Goal: Find specific page/section: Find specific page/section

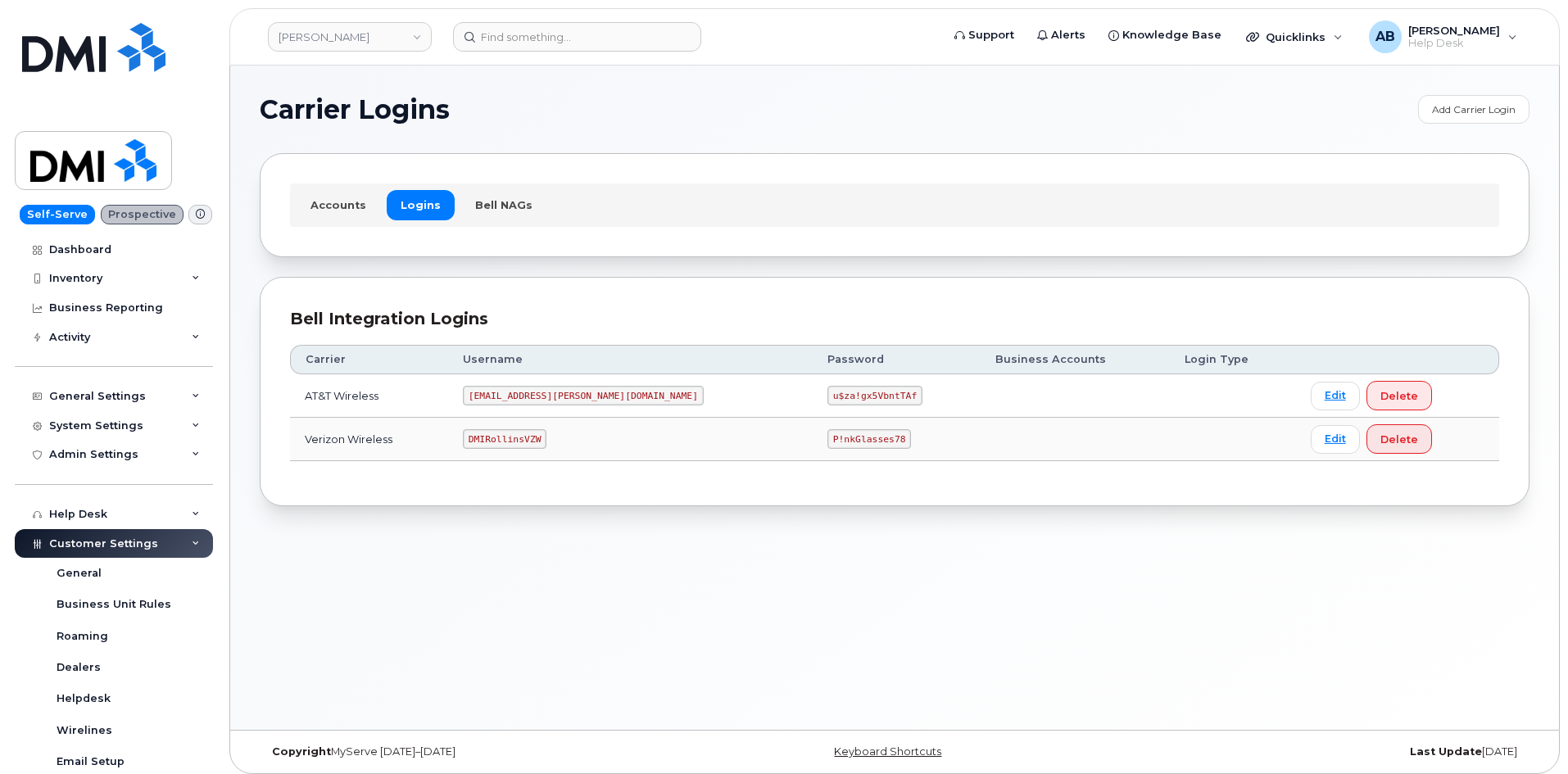
click at [559, 392] on code "MS-Rollins@dminc.com" at bounding box center [584, 395] width 241 height 20
copy code "MS-Rollins@dminc.com"
click at [828, 398] on code "u$za!gx5VbntTAf" at bounding box center [874, 395] width 95 height 20
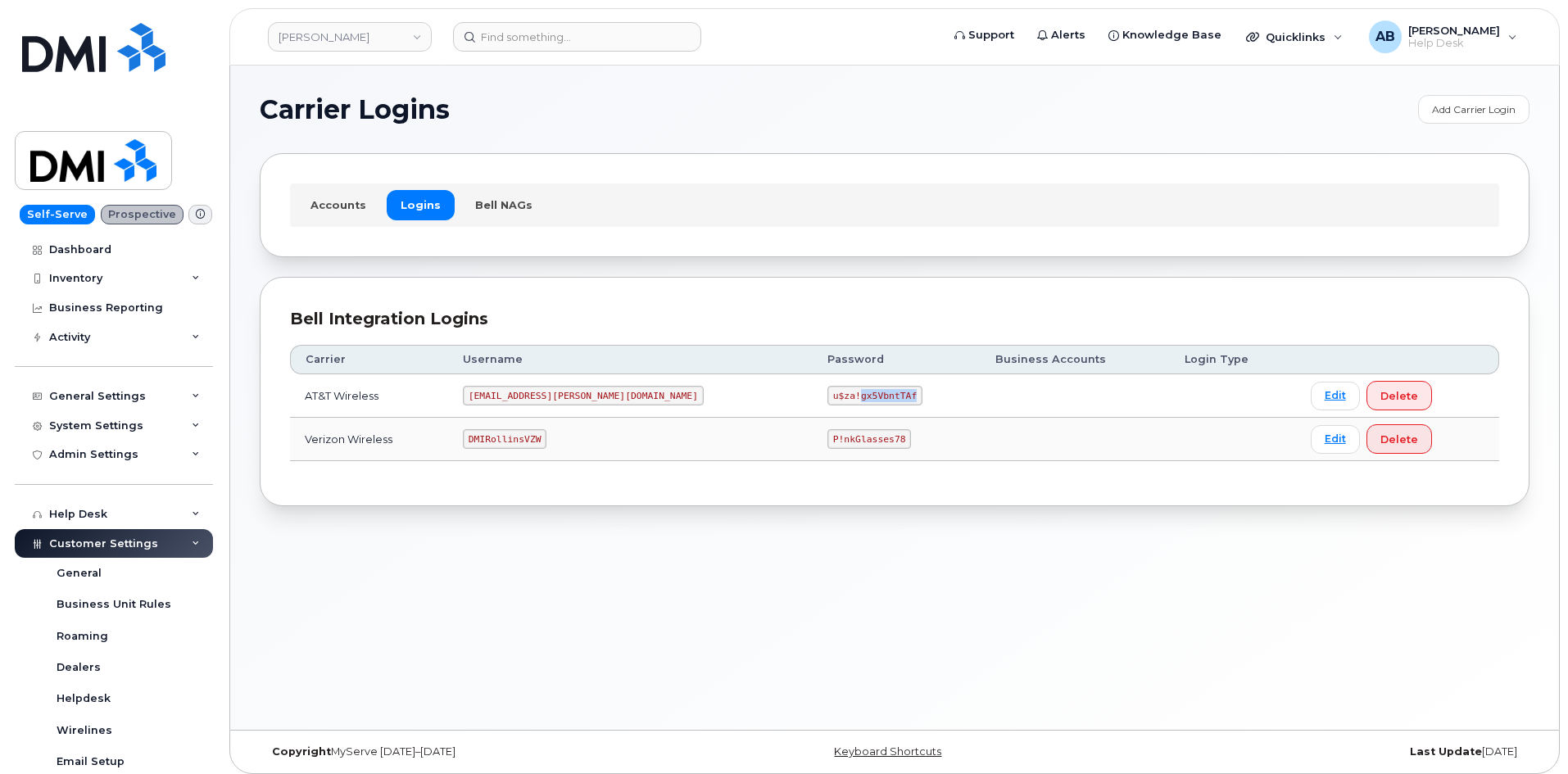
click at [828, 398] on code "u$za!gx5VbntTAf" at bounding box center [874, 395] width 95 height 20
copy code "u$za!gx5VbntTAf"
click at [537, 440] on code "DMIRollinsVZW" at bounding box center [504, 439] width 83 height 20
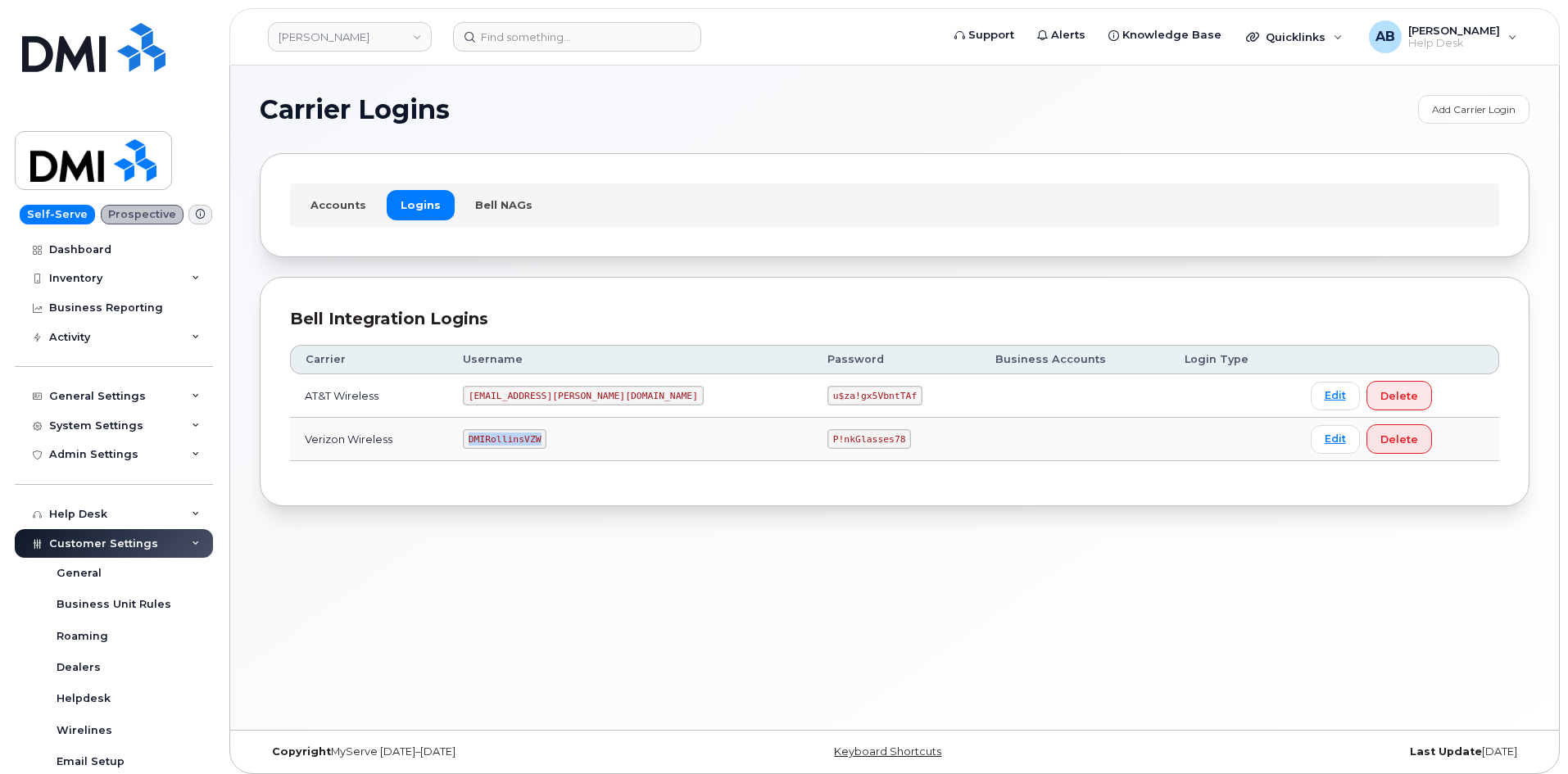
copy code "DMIRollinsVZW"
click at [828, 439] on code "P!nkGlasses78" at bounding box center [869, 439] width 83 height 20
copy code "P!nkGlasses78"
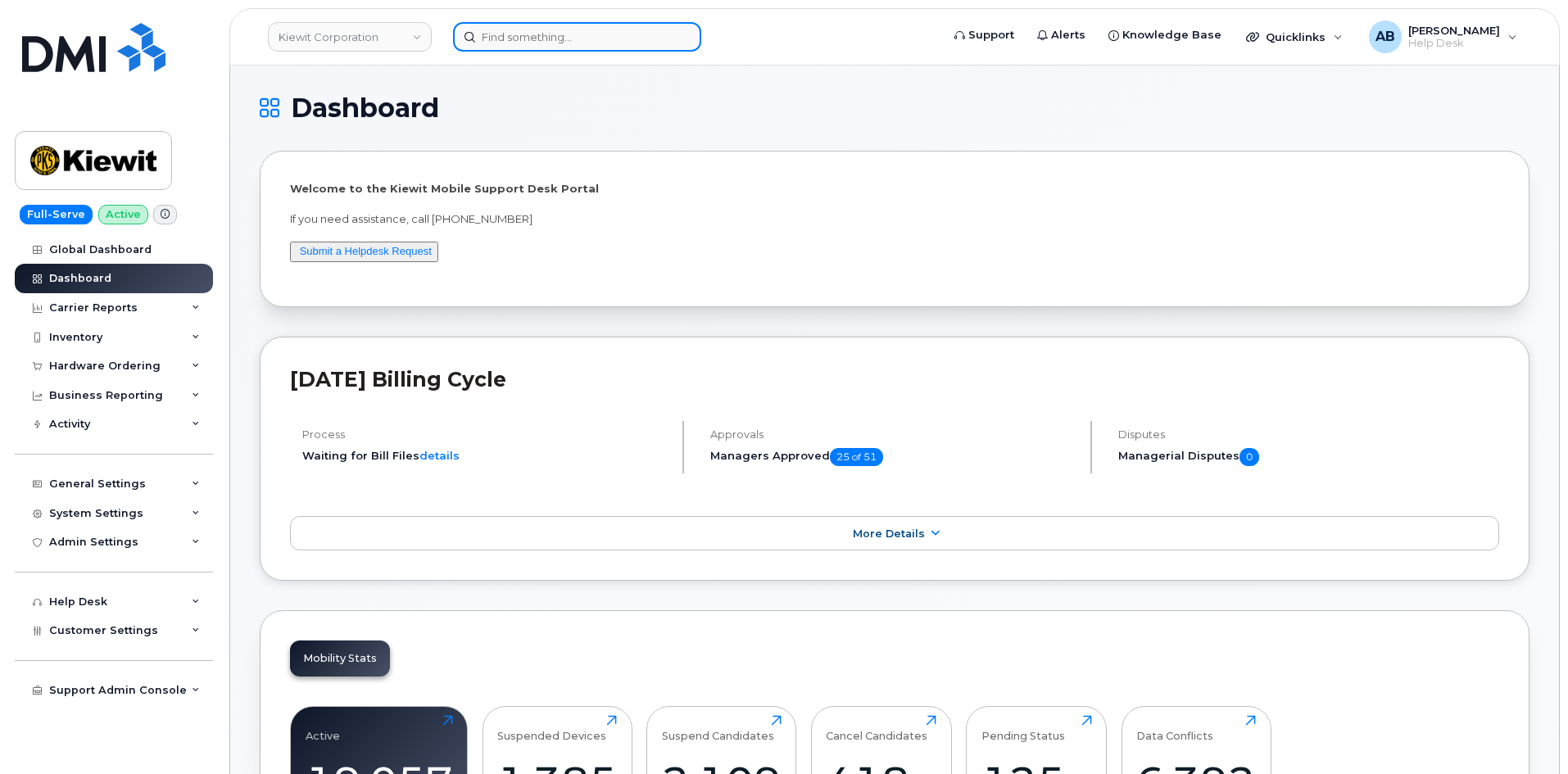
click at [543, 38] on input at bounding box center [576, 36] width 248 height 30
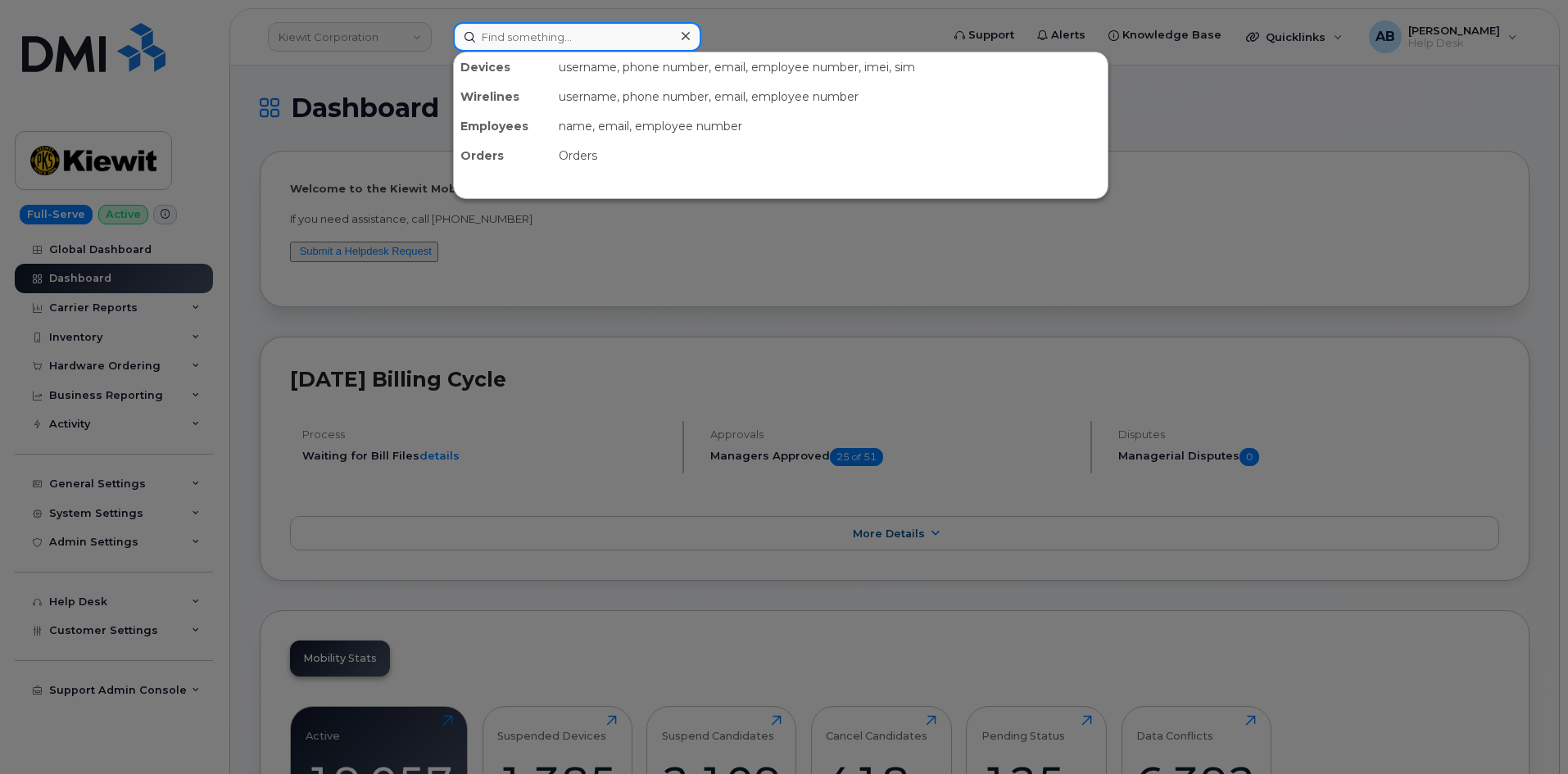
paste input "302842"
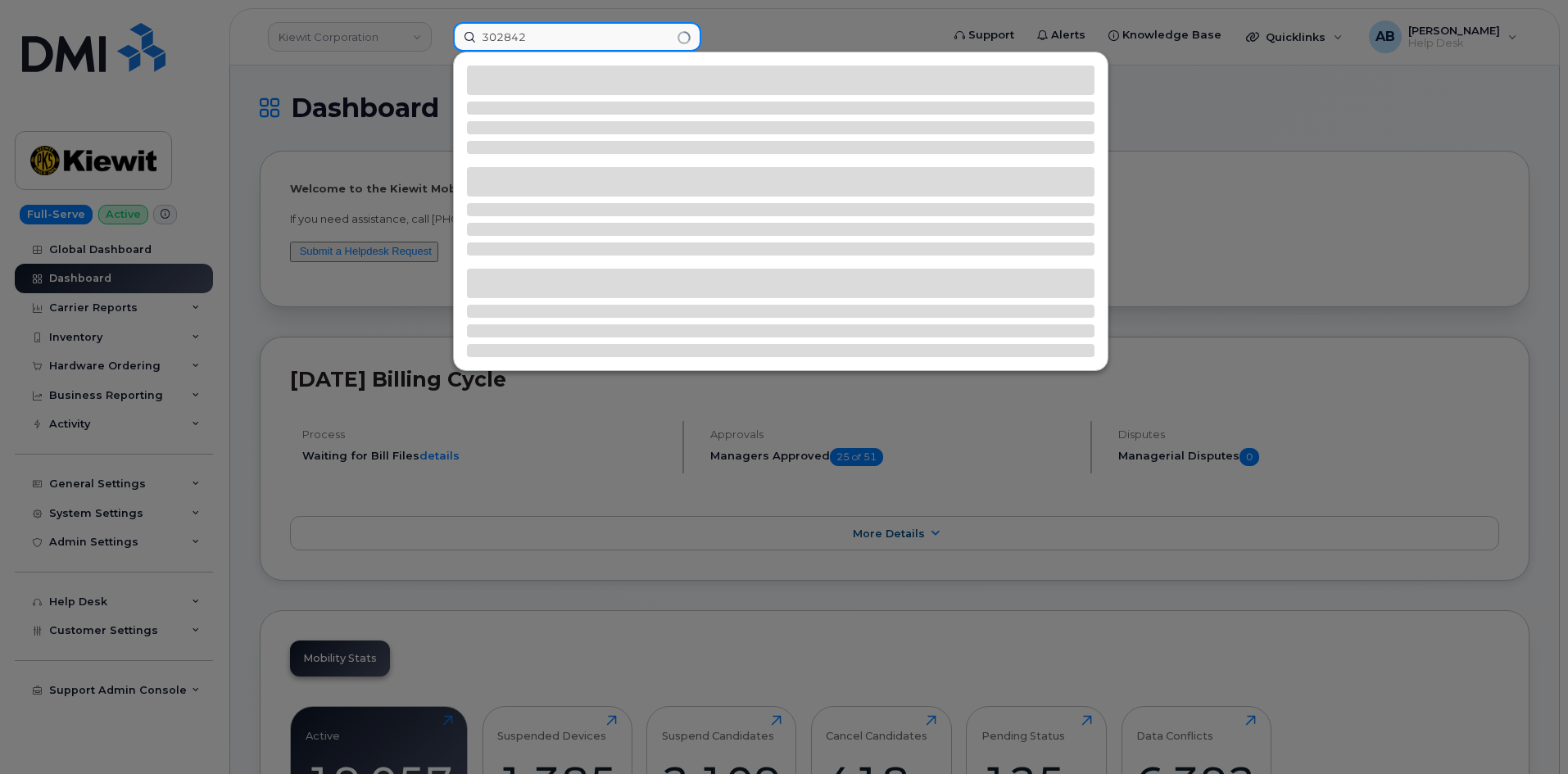
type input "302842"
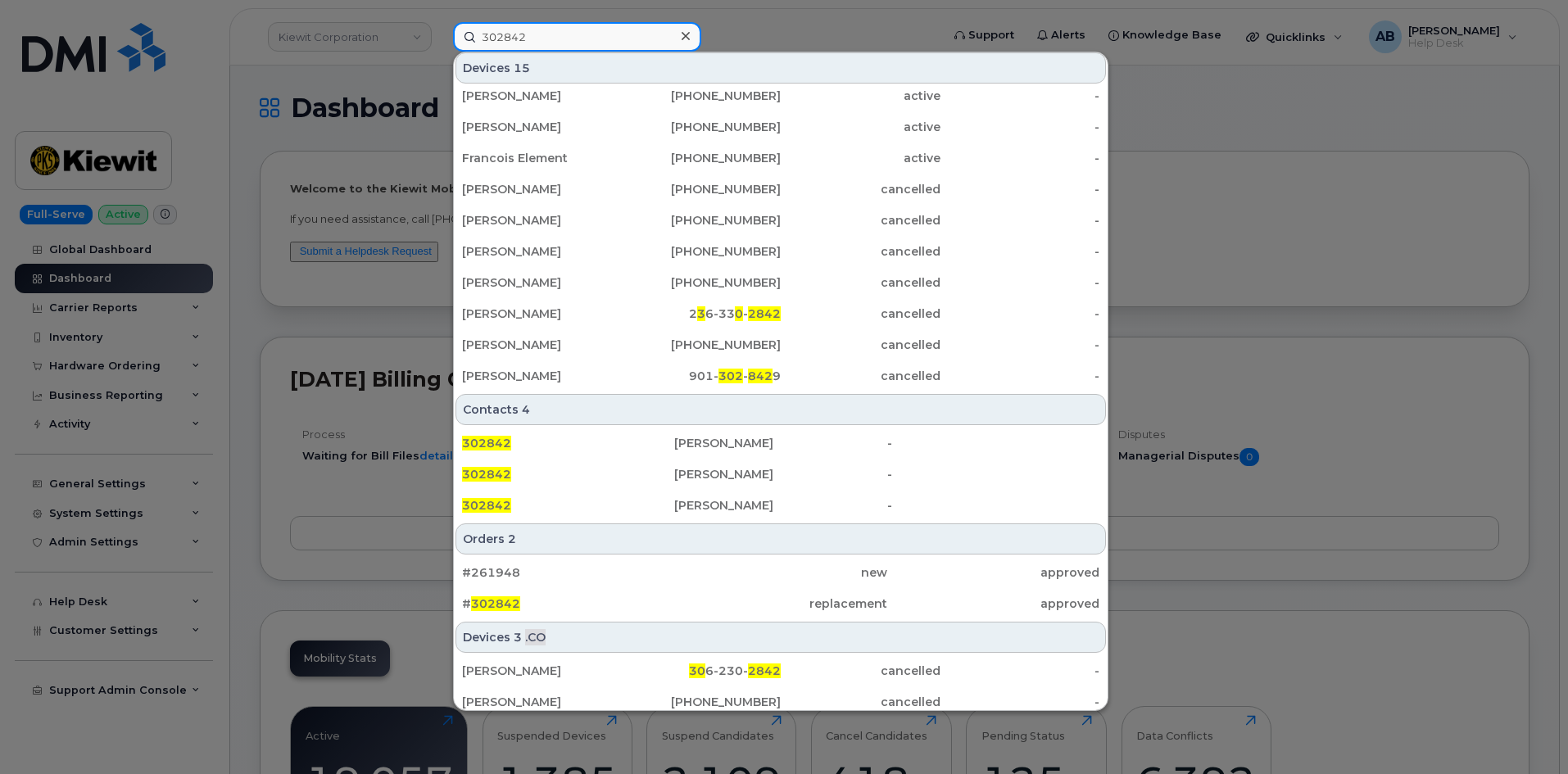
scroll to position [164, 0]
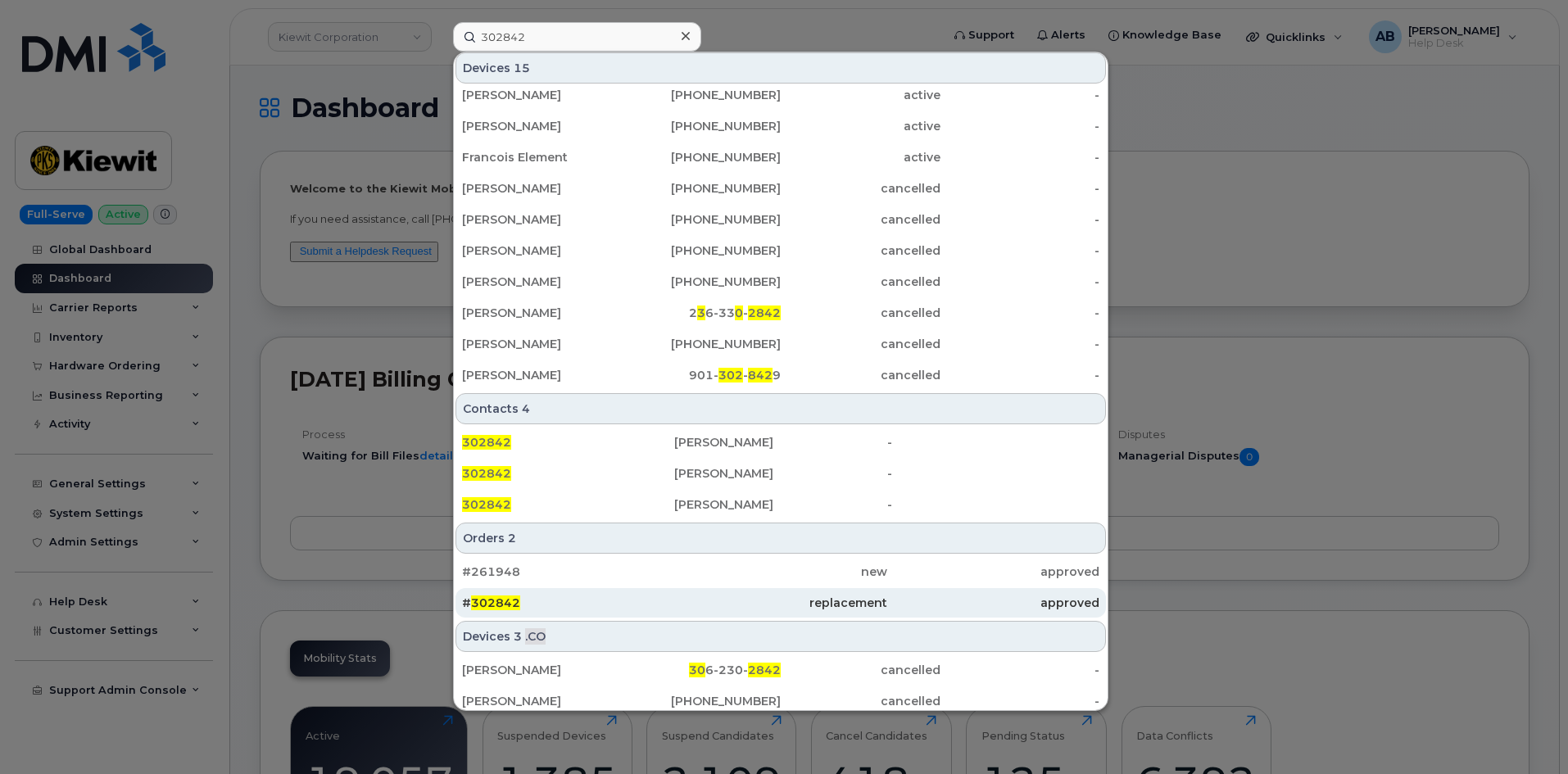
click at [592, 598] on div "# 302842" at bounding box center [568, 603] width 212 height 16
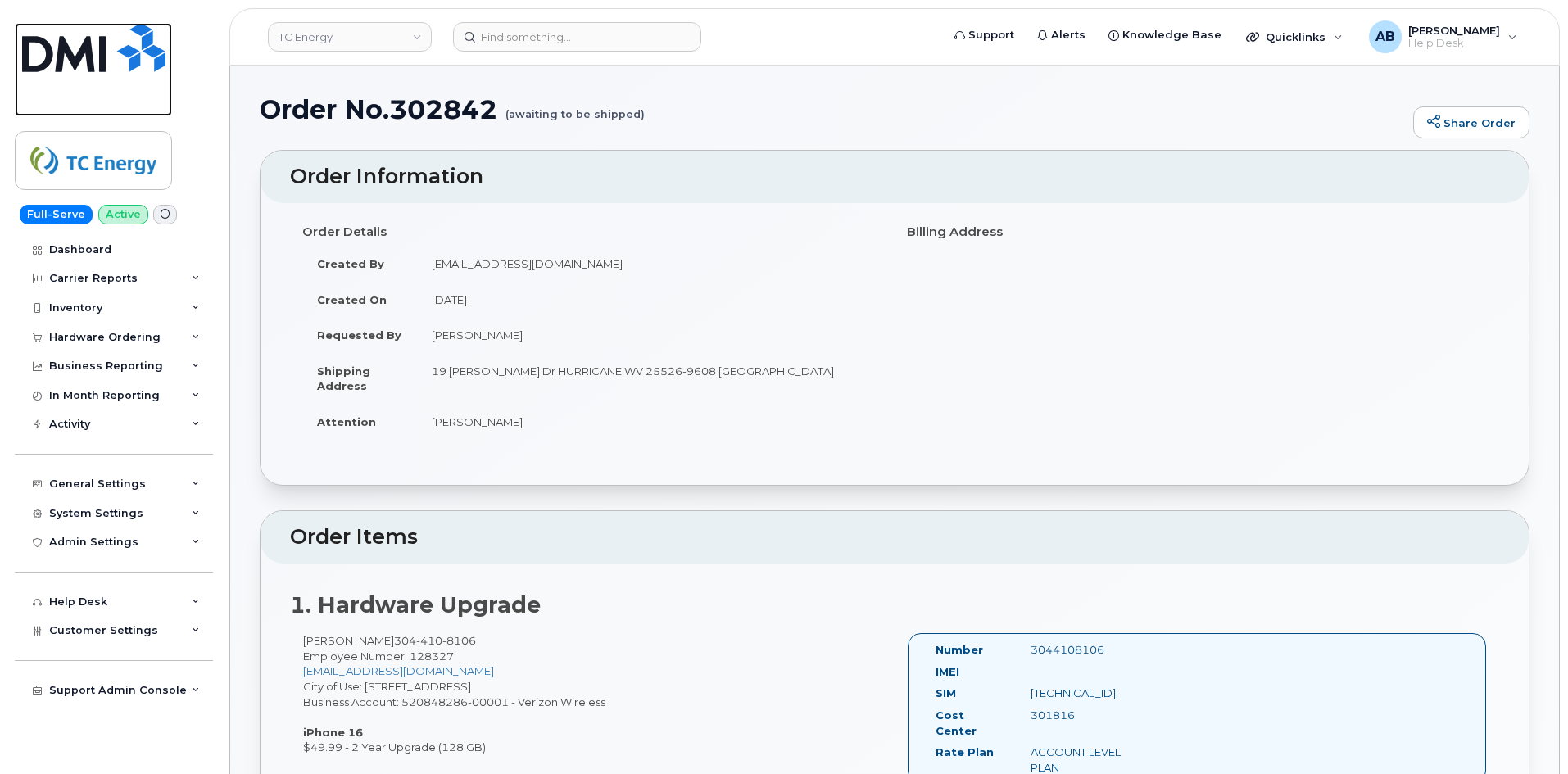
click at [118, 68] on img at bounding box center [94, 47] width 144 height 49
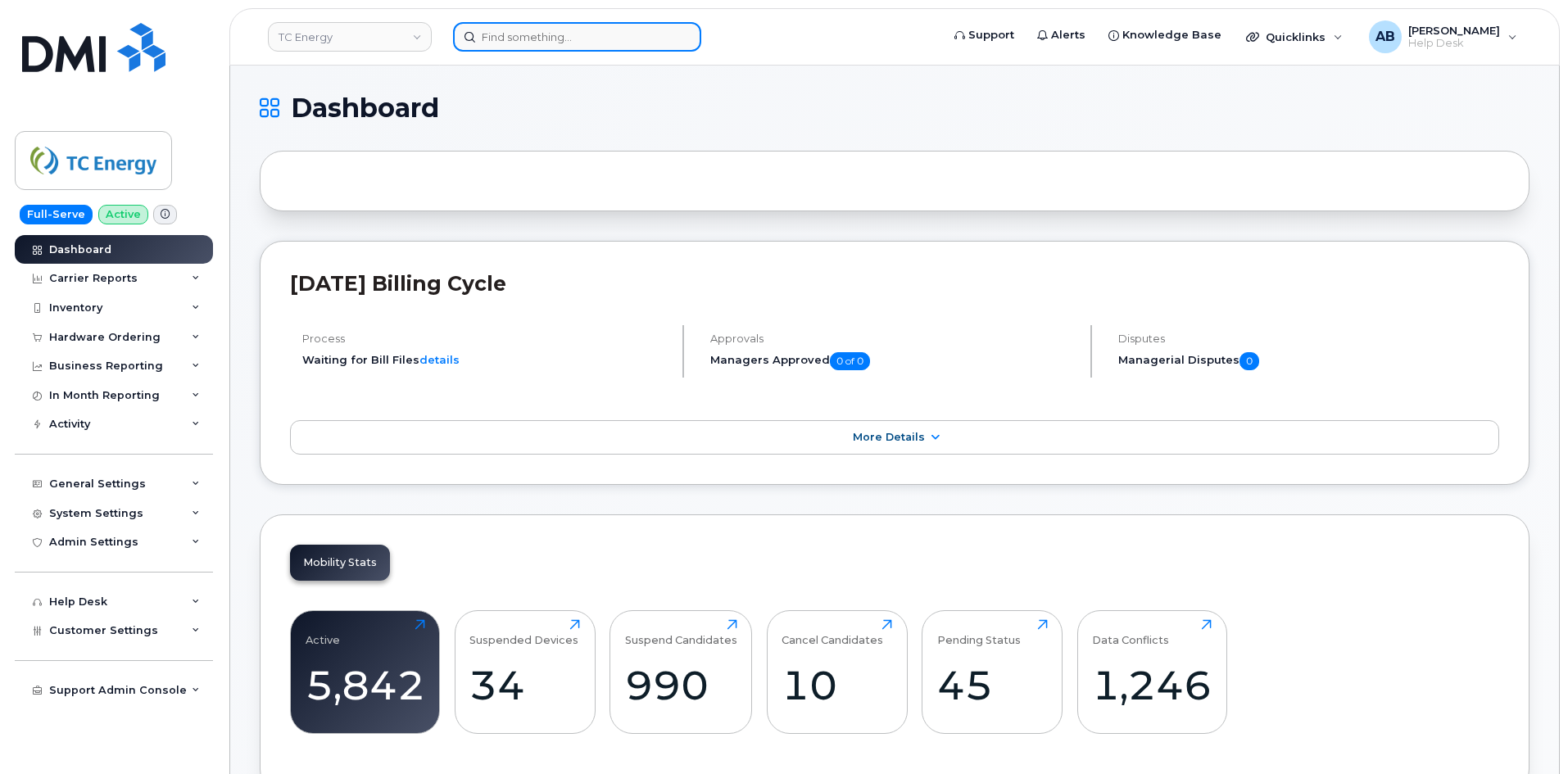
click at [509, 40] on input at bounding box center [576, 36] width 248 height 30
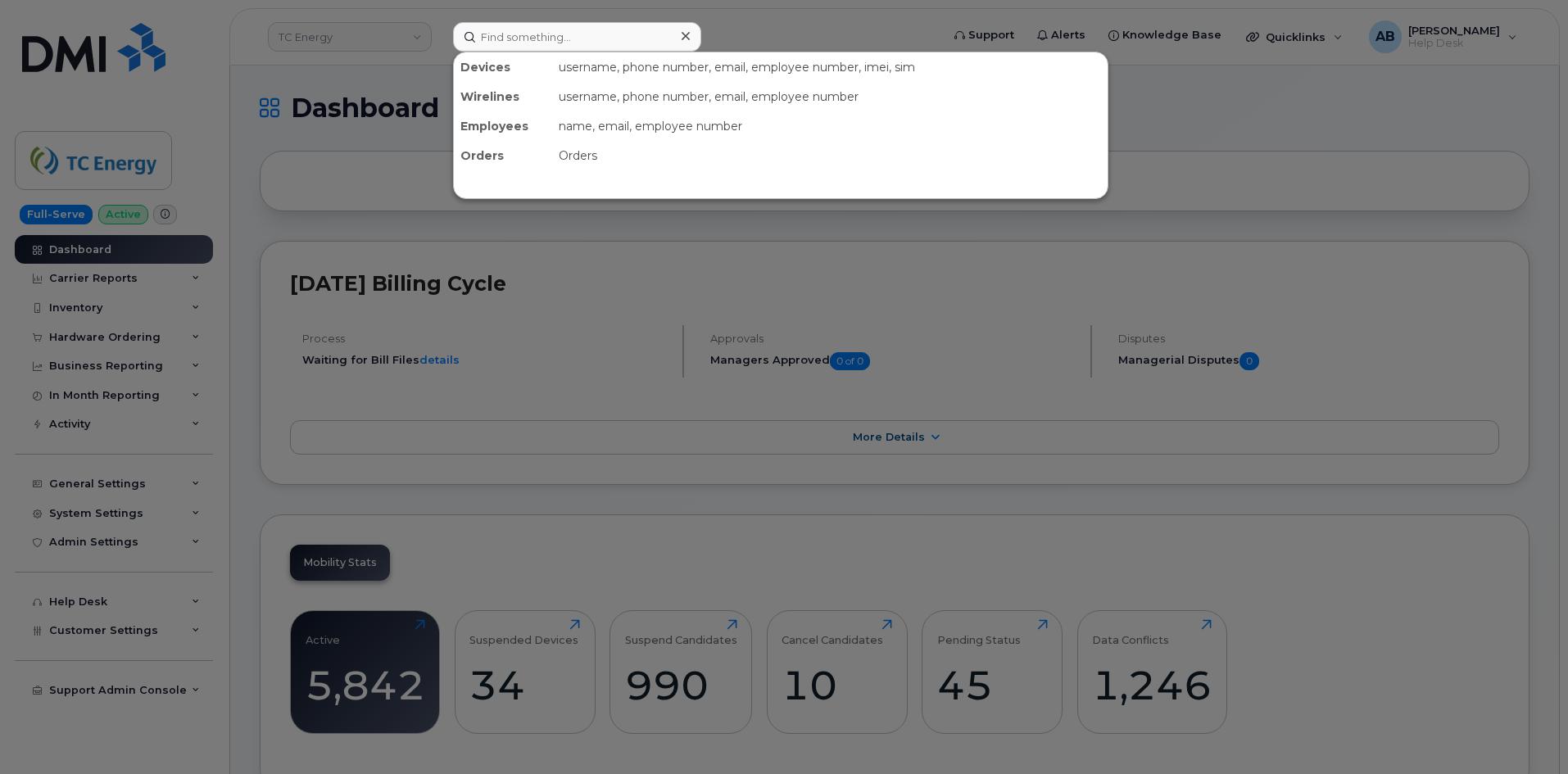
click at [340, 174] on div at bounding box center [784, 387] width 1568 height 774
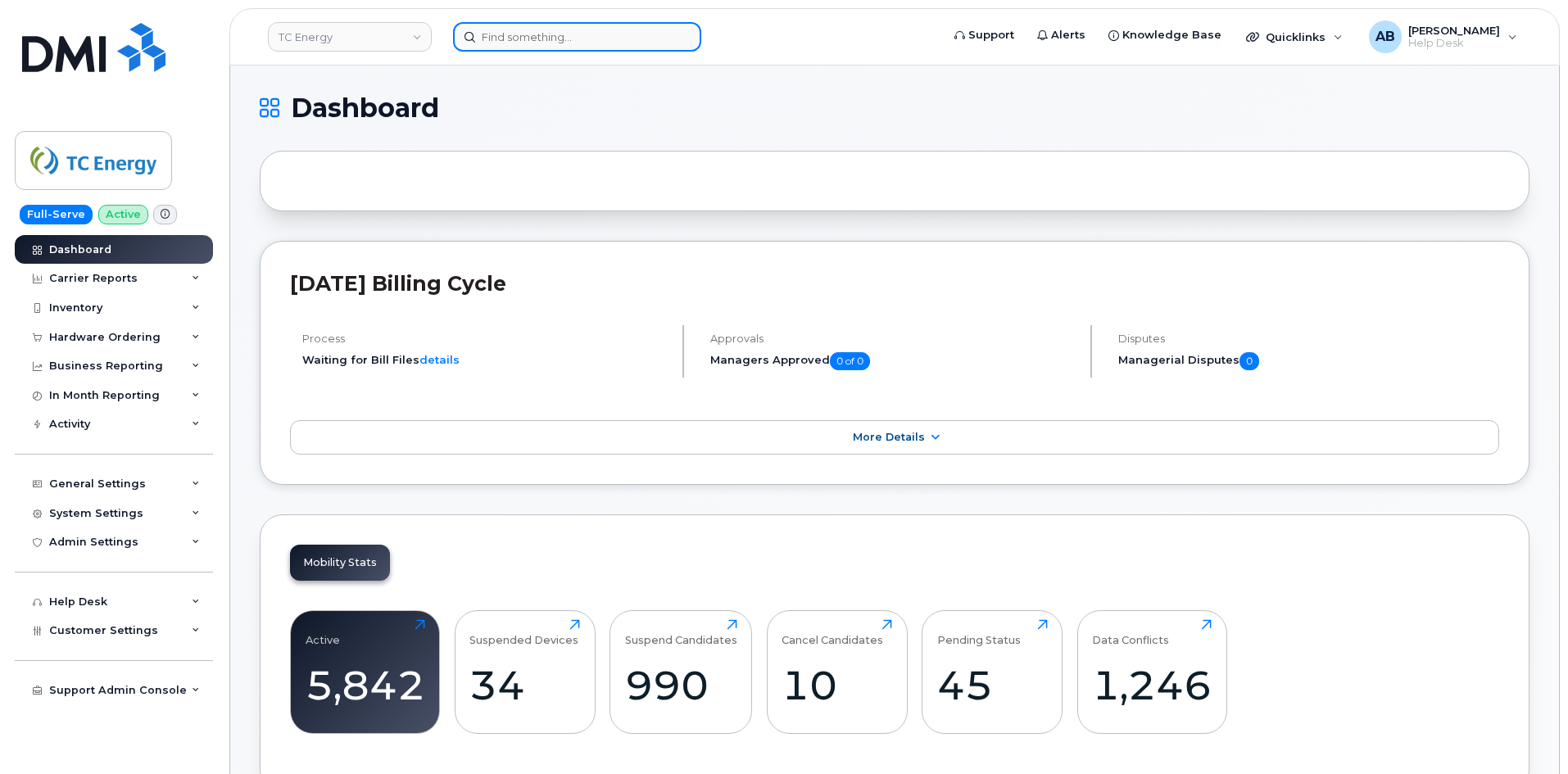
click at [526, 40] on input at bounding box center [576, 36] width 248 height 30
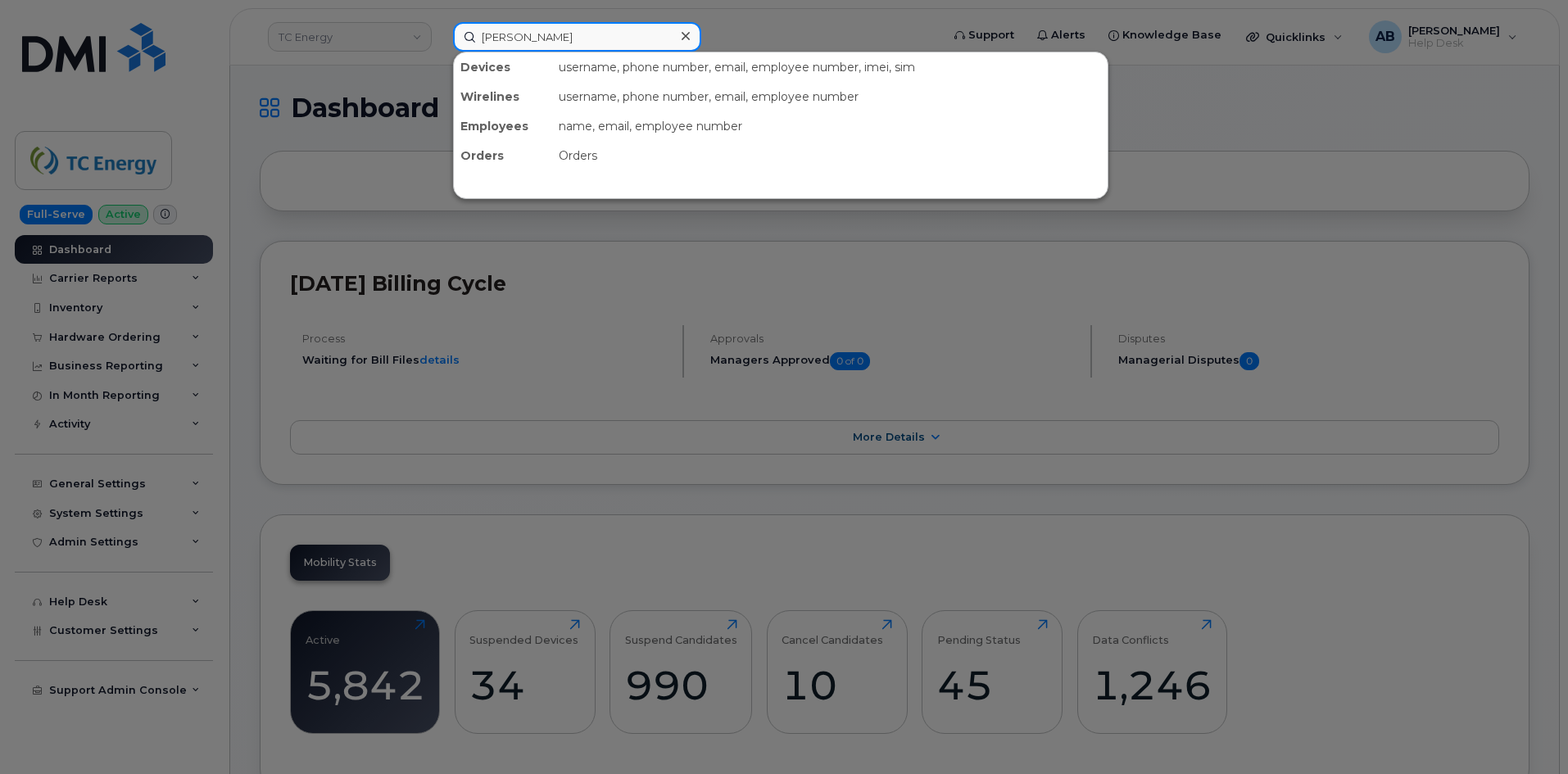
type input "cory henson"
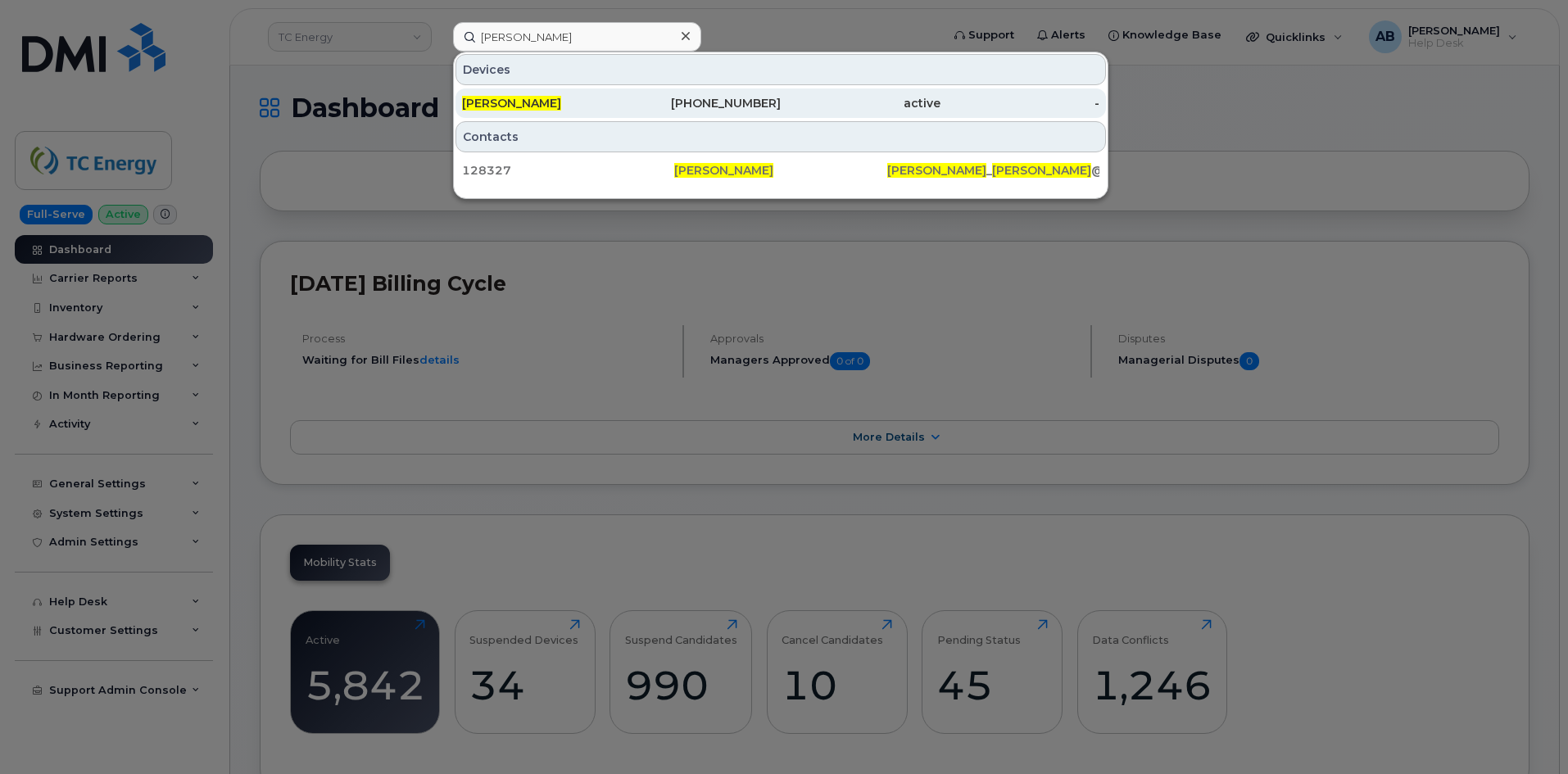
click at [607, 108] on div "CORY HENSON" at bounding box center [541, 102] width 160 height 16
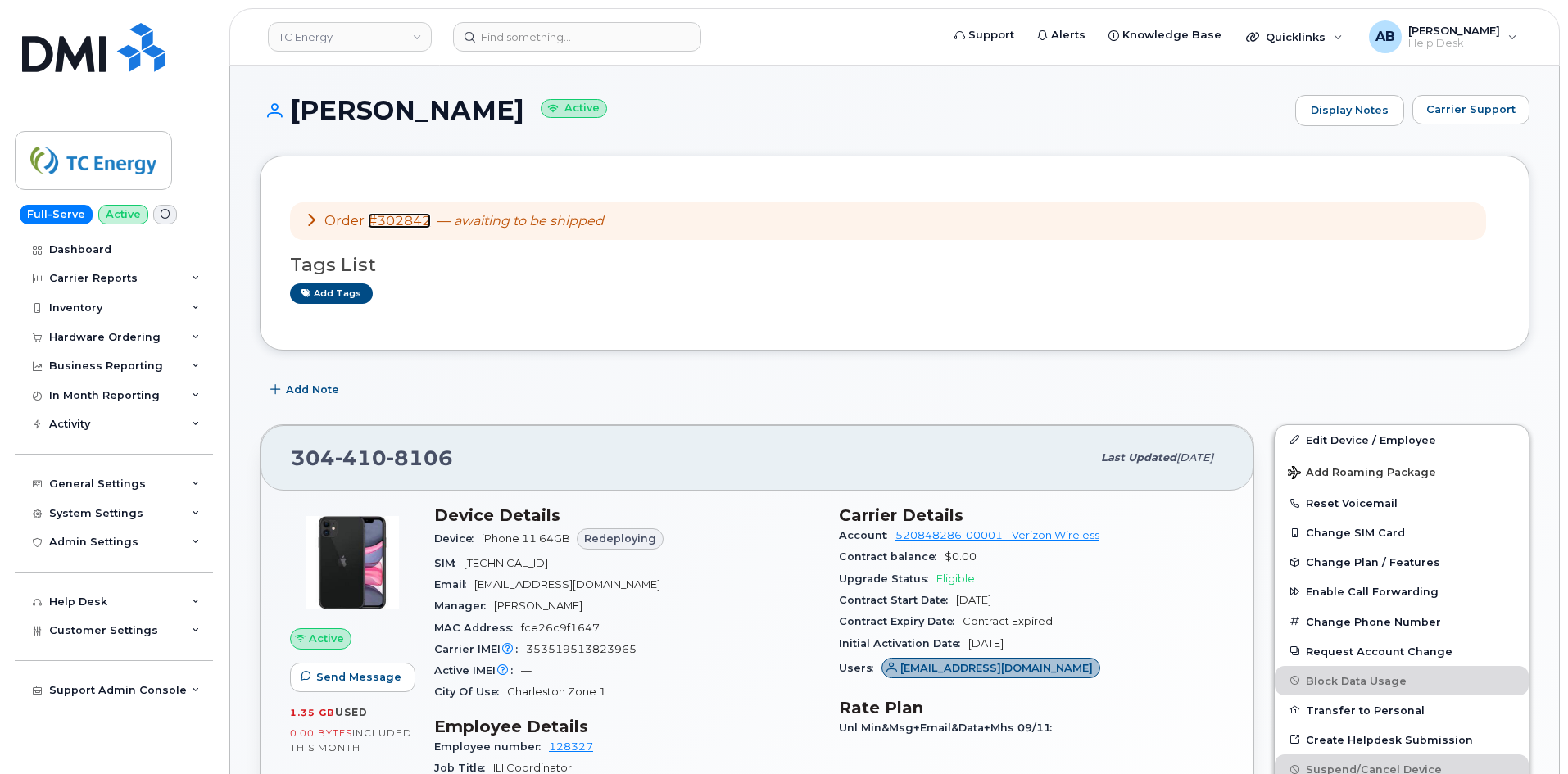
click at [407, 213] on link "#302842" at bounding box center [399, 221] width 63 height 15
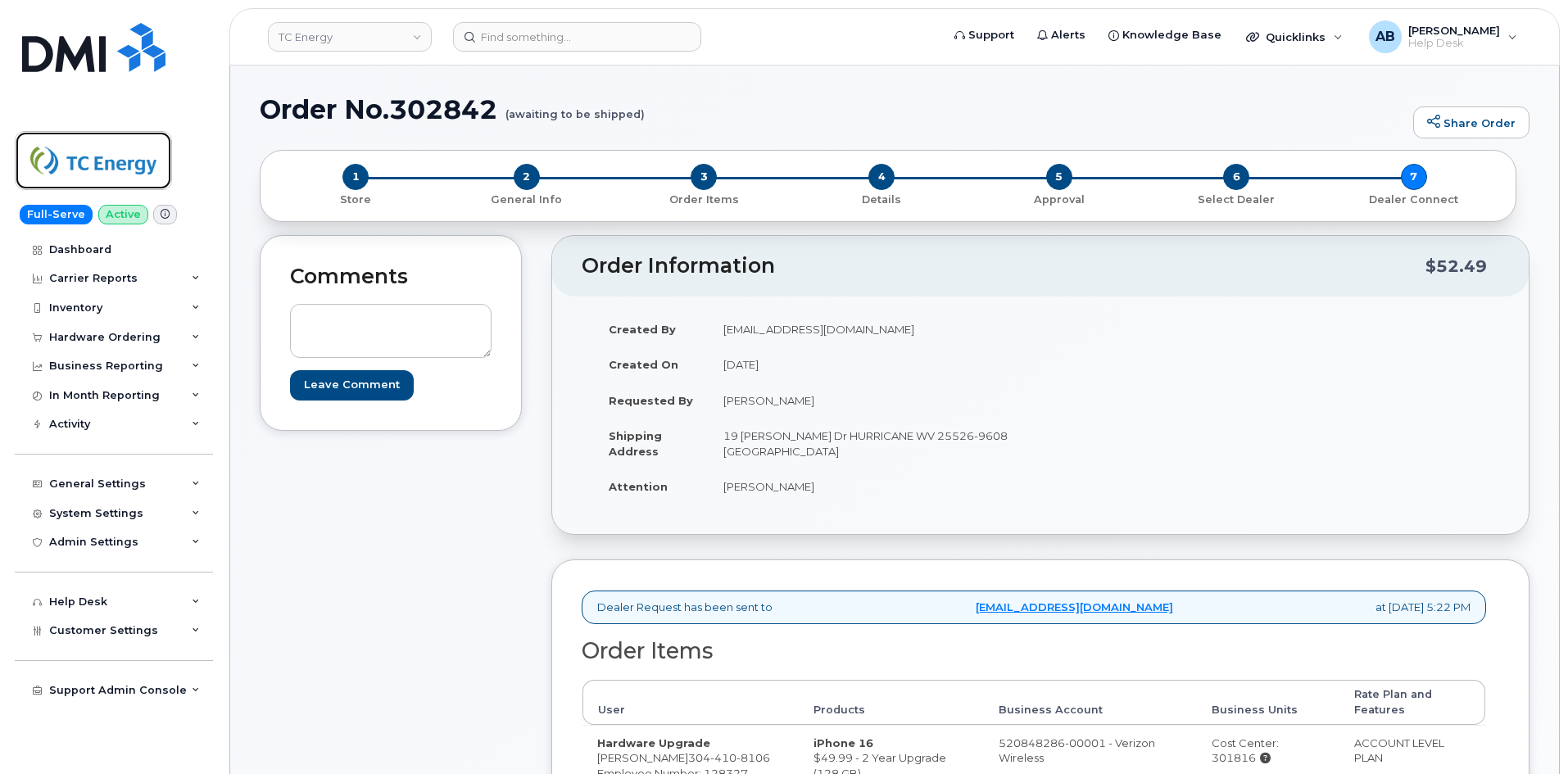
click at [98, 167] on img at bounding box center [94, 161] width 126 height 48
